Goal: Find specific page/section: Find specific page/section

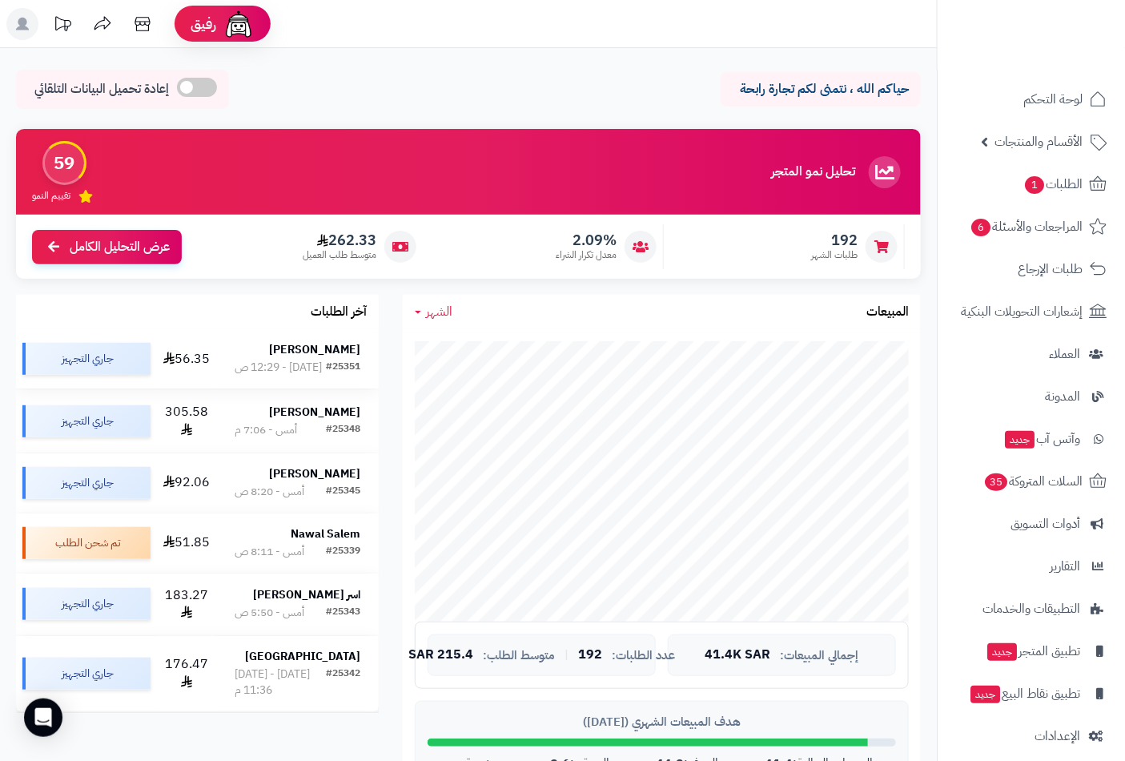
click at [334, 353] on strong "[PERSON_NAME]" at bounding box center [314, 349] width 91 height 17
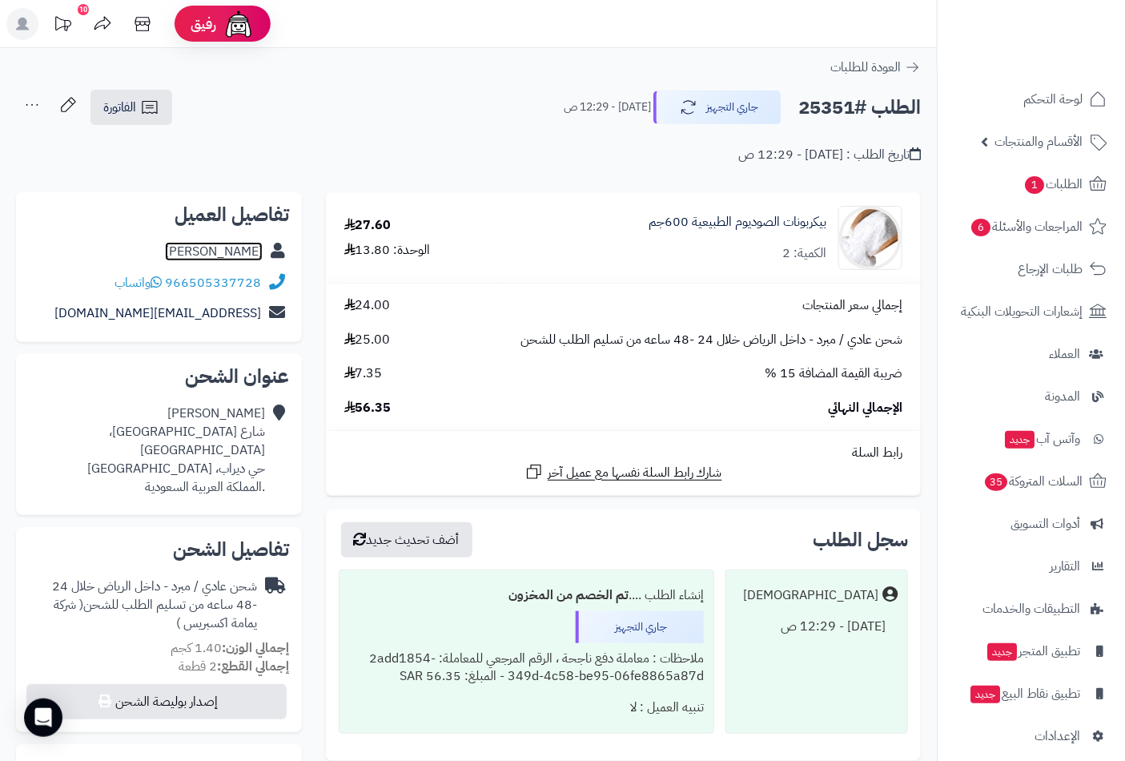
click at [237, 253] on link "[PERSON_NAME]" at bounding box center [214, 251] width 98 height 19
click at [136, 104] on span "الفاتورة" at bounding box center [119, 107] width 33 height 19
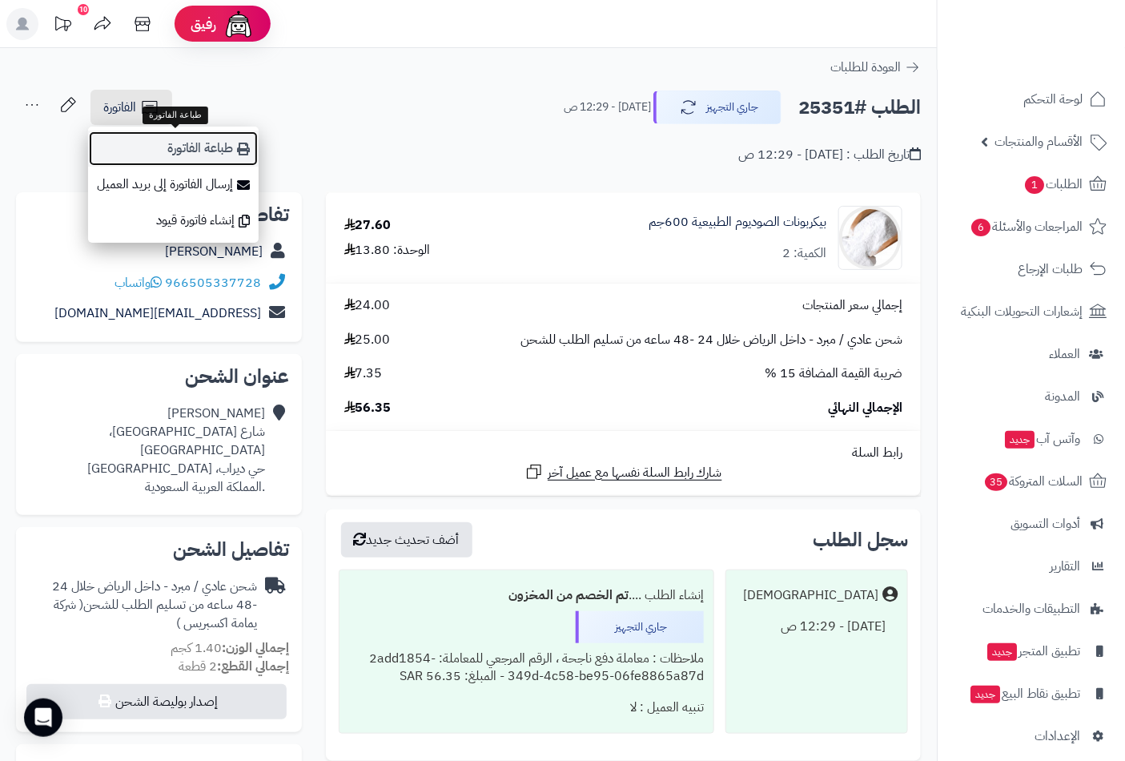
click at [173, 148] on link "طباعة الفاتورة" at bounding box center [173, 148] width 171 height 36
